Goal: Task Accomplishment & Management: Manage account settings

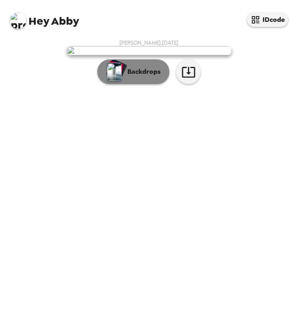
click at [157, 77] on p "Backdrops" at bounding box center [142, 72] width 38 height 10
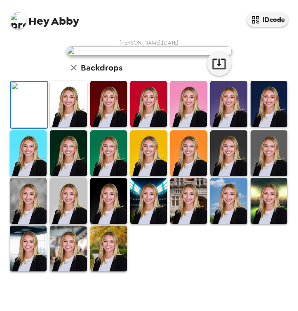
scroll to position [94, 0]
click at [272, 127] on img at bounding box center [269, 104] width 37 height 46
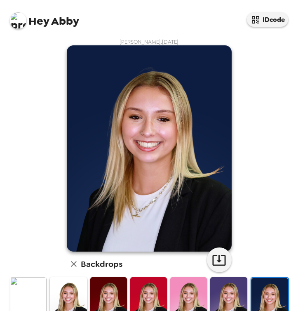
scroll to position [171, 0]
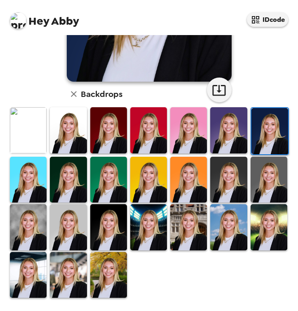
click at [28, 288] on img at bounding box center [28, 275] width 37 height 46
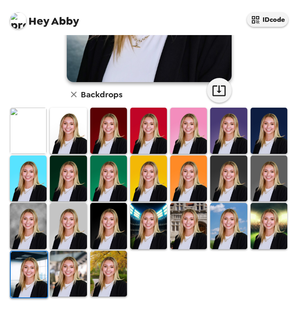
click at [27, 245] on img at bounding box center [28, 226] width 37 height 46
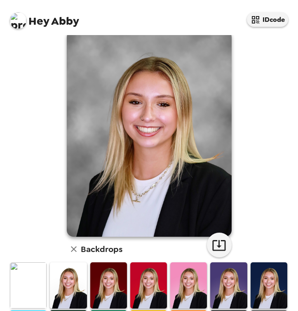
scroll to position [0, 0]
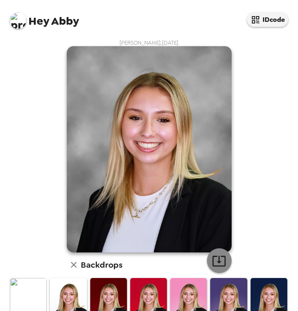
click at [216, 262] on icon "button" at bounding box center [219, 261] width 14 height 14
click at [234, 48] on div "[PERSON_NAME] , [DATE] Backdrops" at bounding box center [149, 254] width 282 height 430
